Goal: Check status: Check status

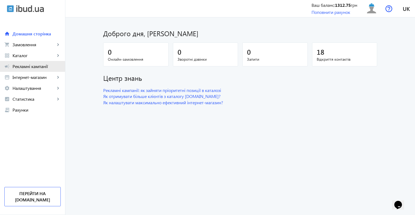
click at [31, 66] on span "Рекламні кампанії" at bounding box center [37, 66] width 48 height 5
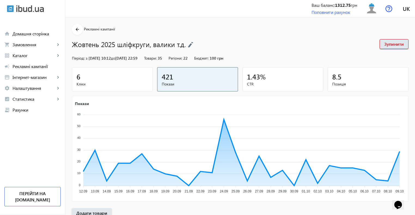
click at [101, 81] on span "Кліки" at bounding box center [113, 83] width 72 height 5
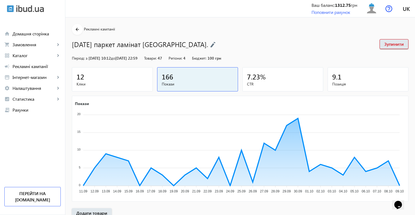
click at [116, 79] on div "12" at bounding box center [113, 77] width 72 height 10
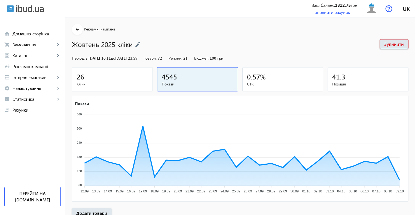
click at [132, 76] on div "26" at bounding box center [113, 77] width 72 height 10
